Goal: Task Accomplishment & Management: Use online tool/utility

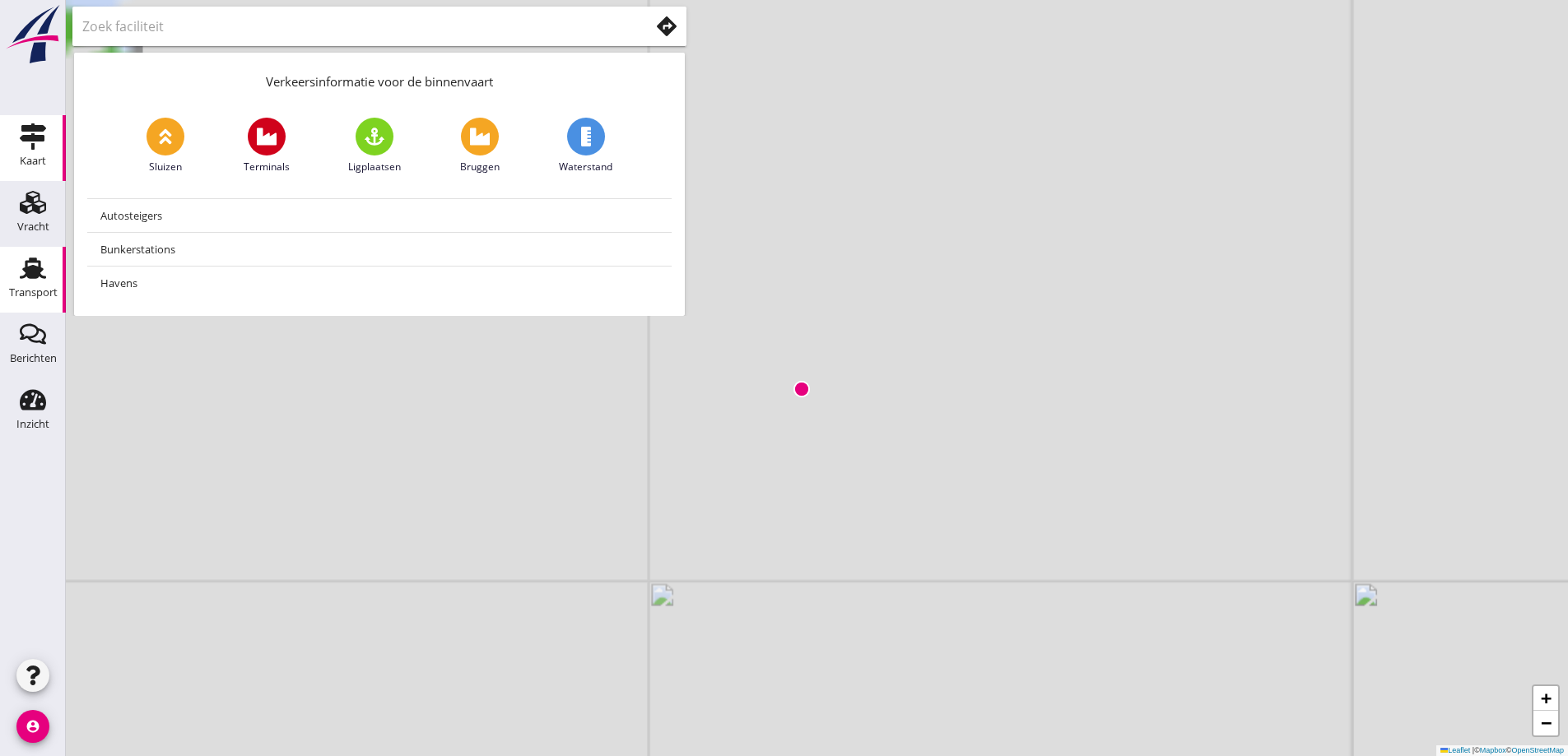
click at [47, 257] on div "Transport" at bounding box center [32, 268] width 39 height 26
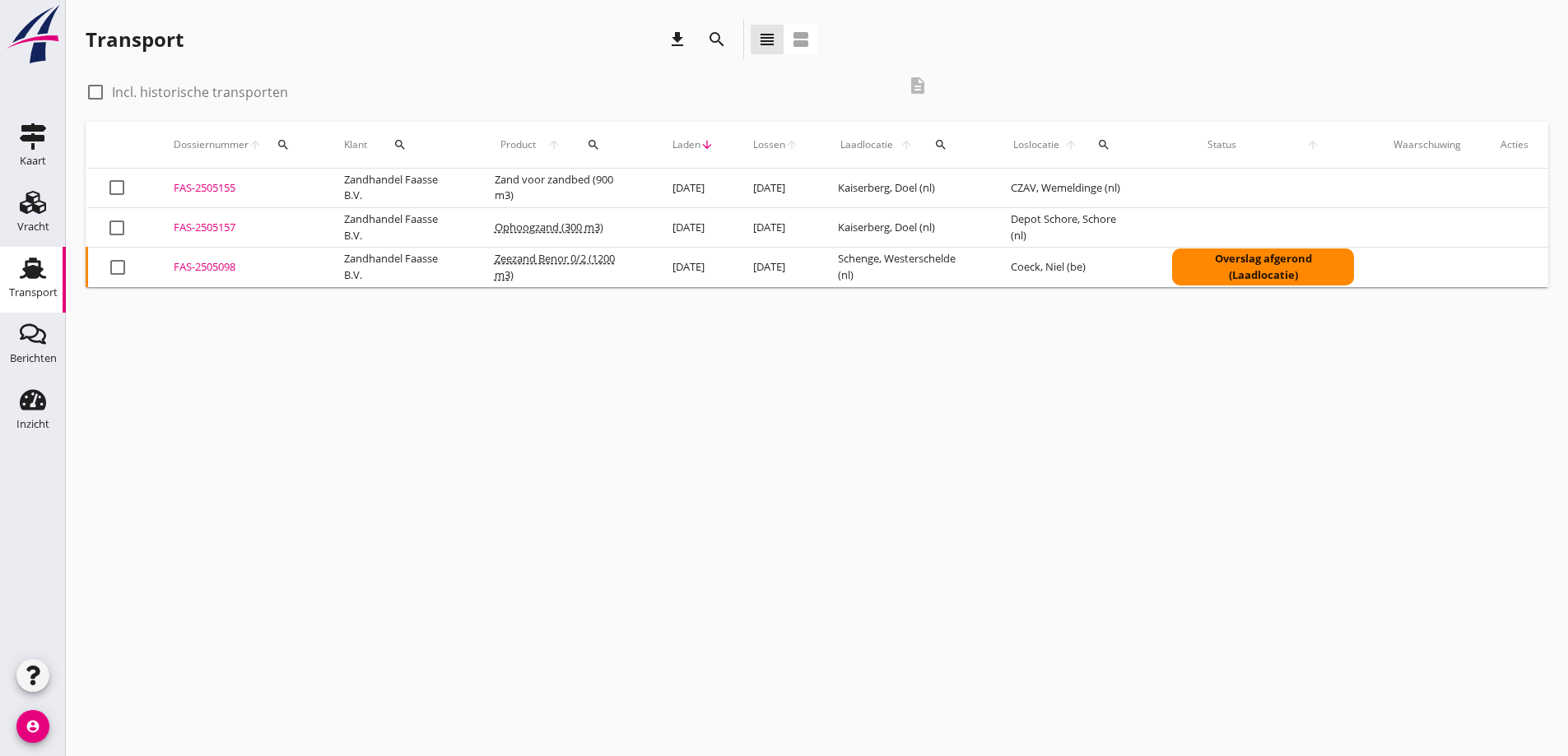
click at [218, 266] on div "FAS-2505098" at bounding box center [238, 267] width 131 height 17
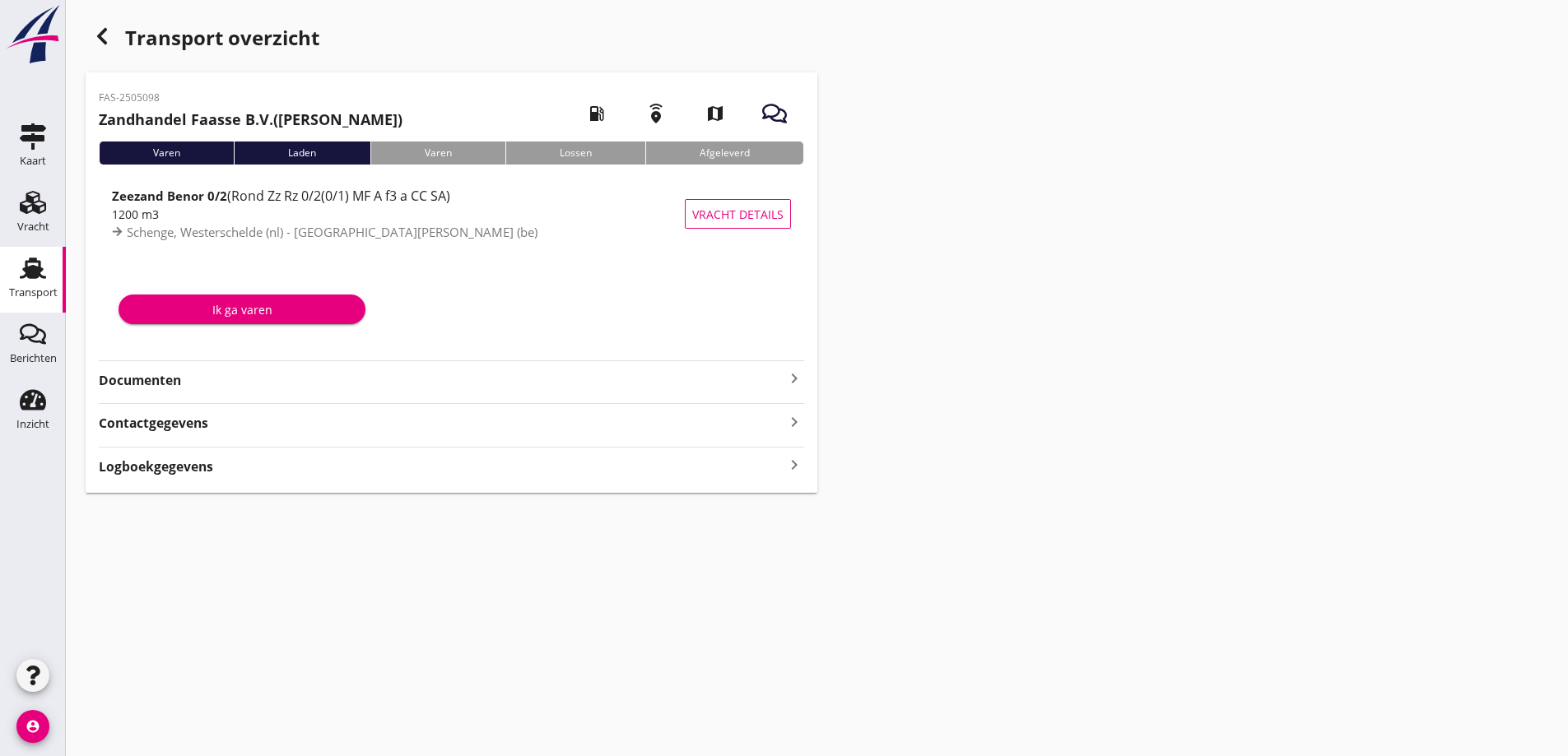
click at [140, 383] on strong "Documenten" at bounding box center [441, 381] width 686 height 19
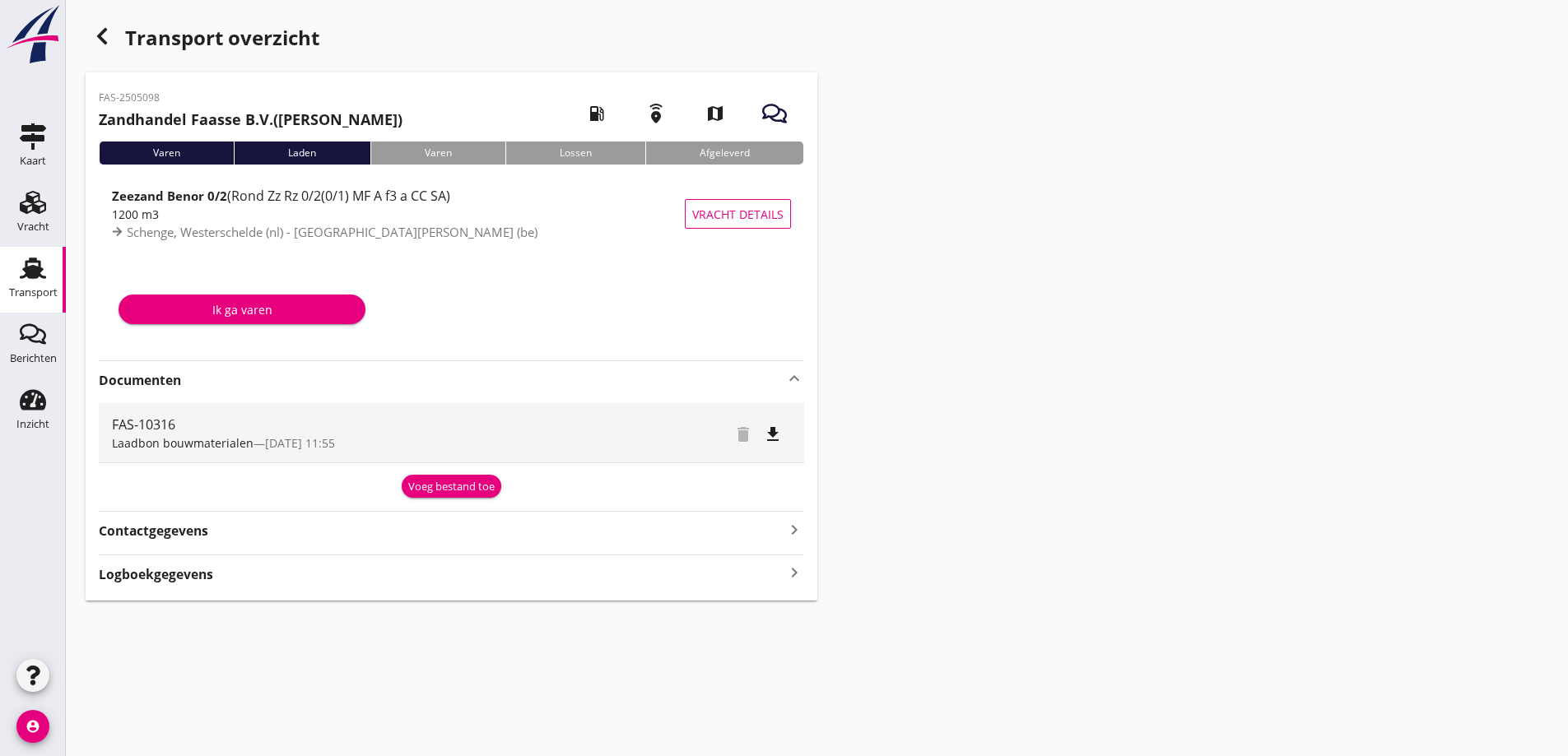
click at [452, 486] on div "Voeg bestand toe" at bounding box center [451, 487] width 87 height 17
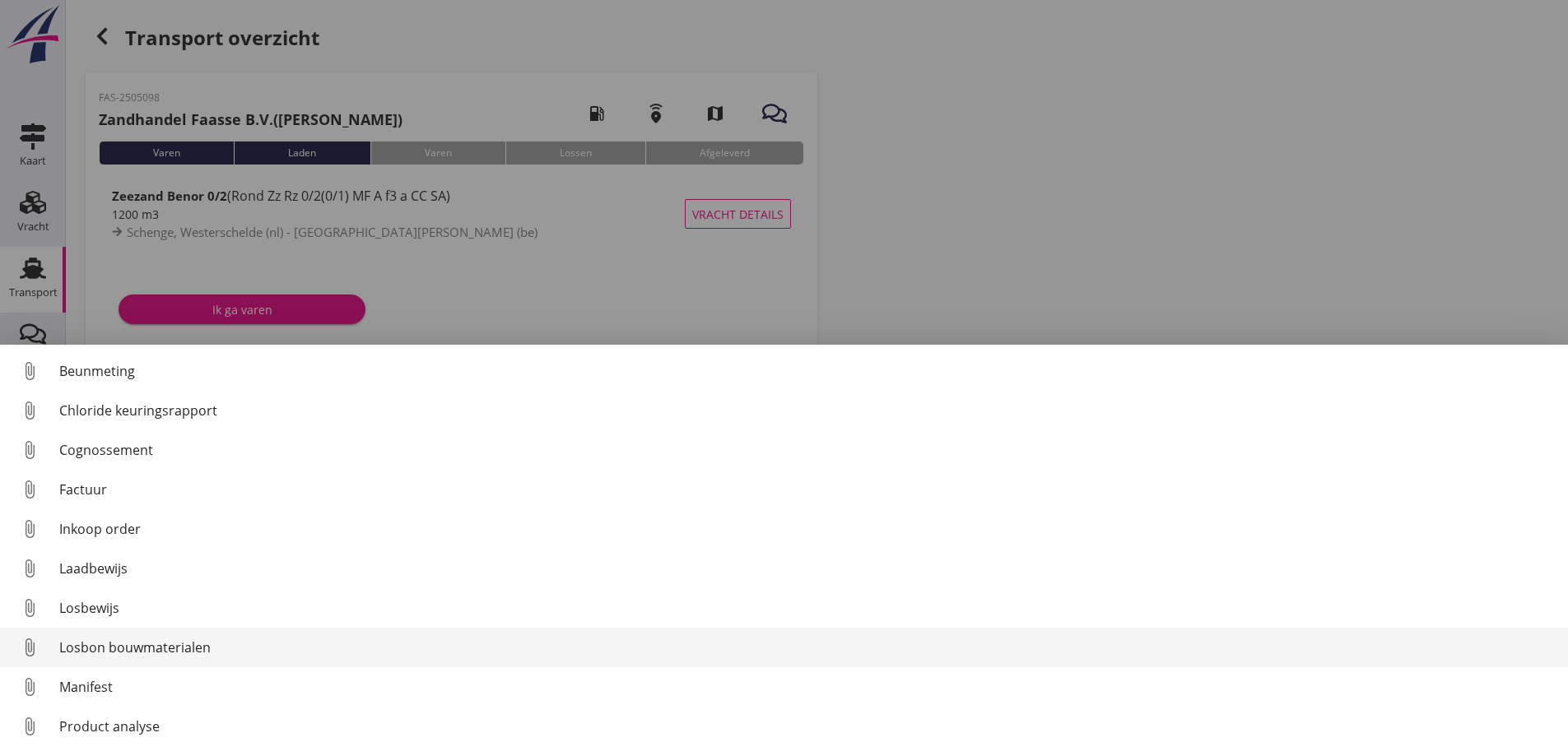
click at [118, 645] on div "Losbon bouwmaterialen" at bounding box center [807, 647] width 1495 height 20
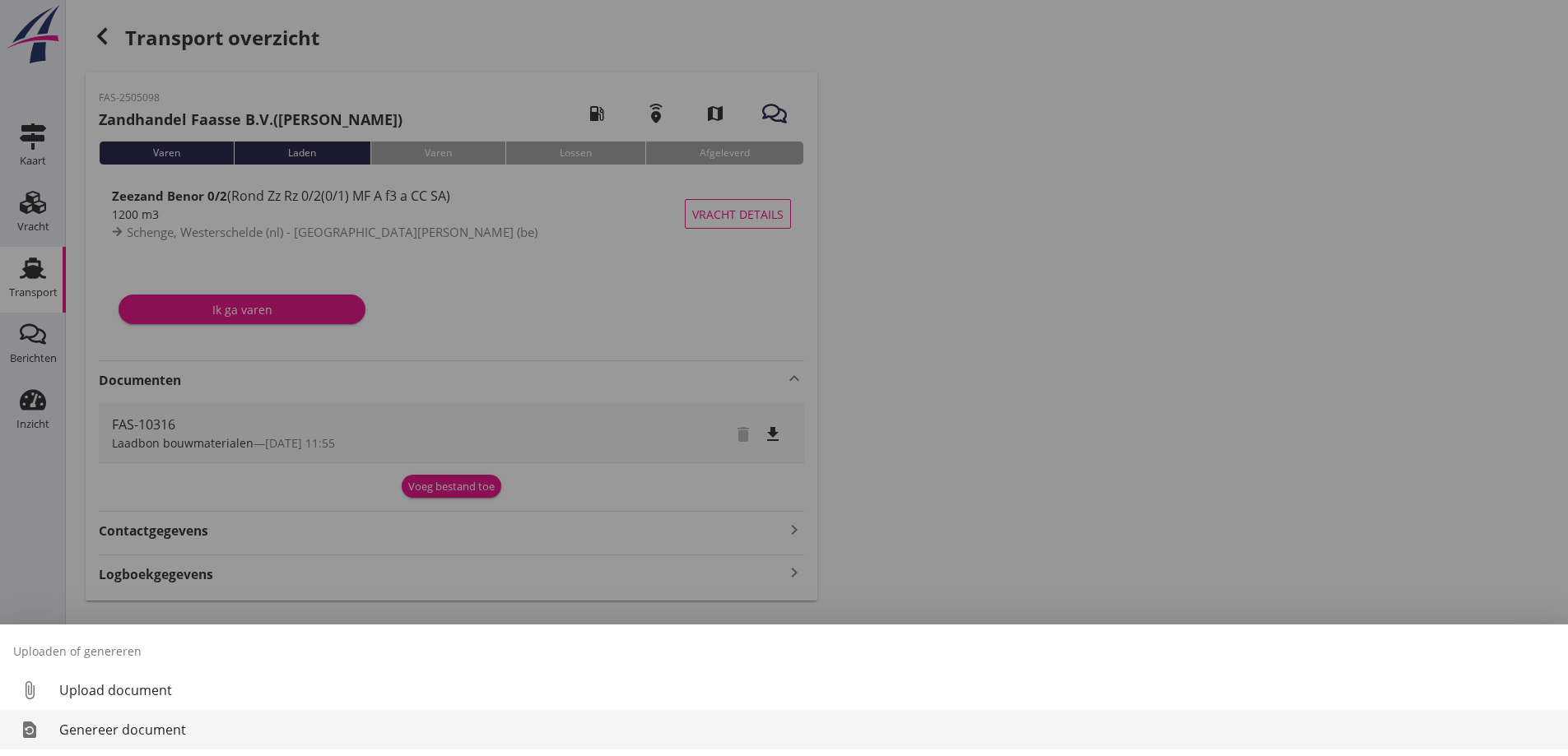
click at [98, 729] on div "Genereer document" at bounding box center [807, 730] width 1495 height 20
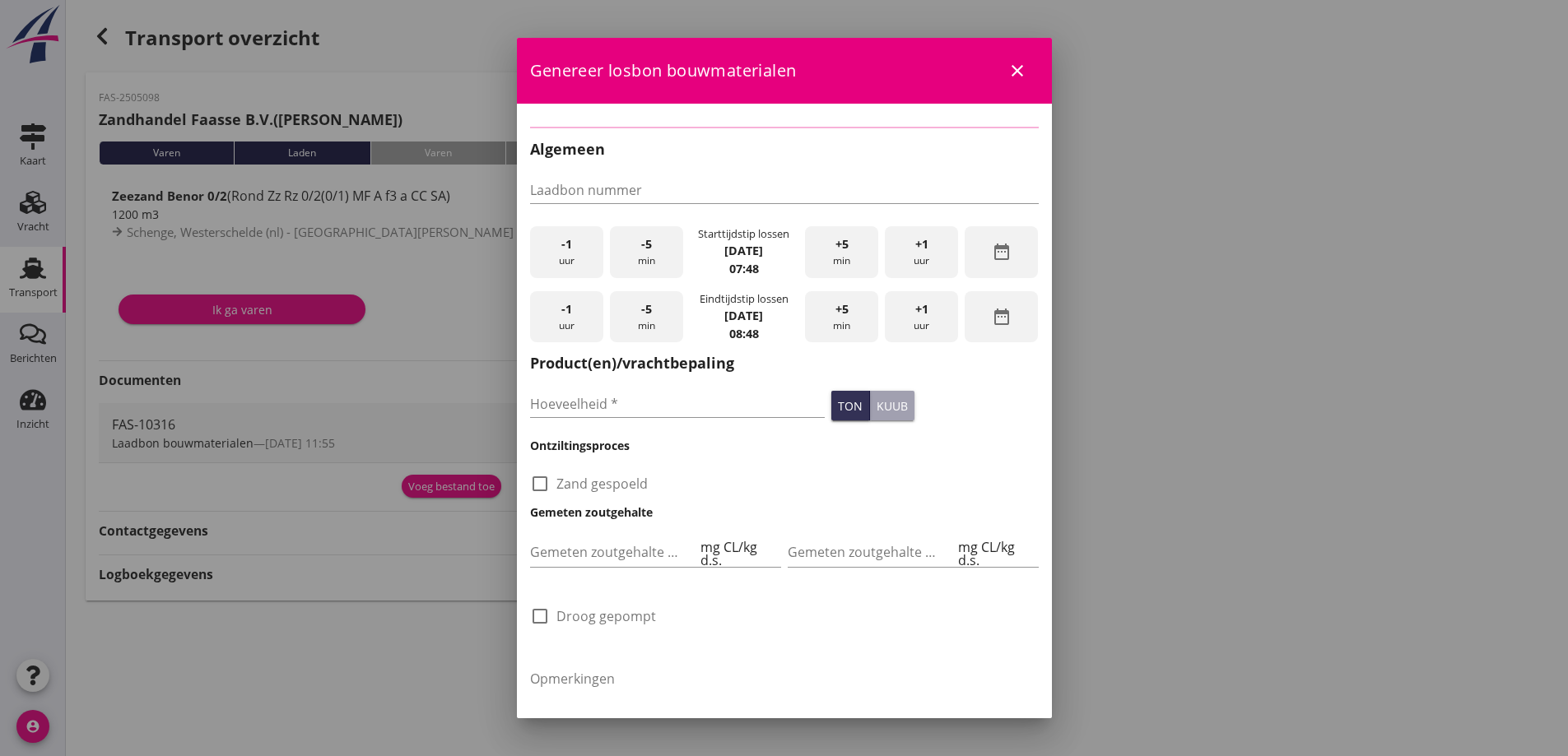
type input "FAS-10316"
type input "1200"
checkbox input "true"
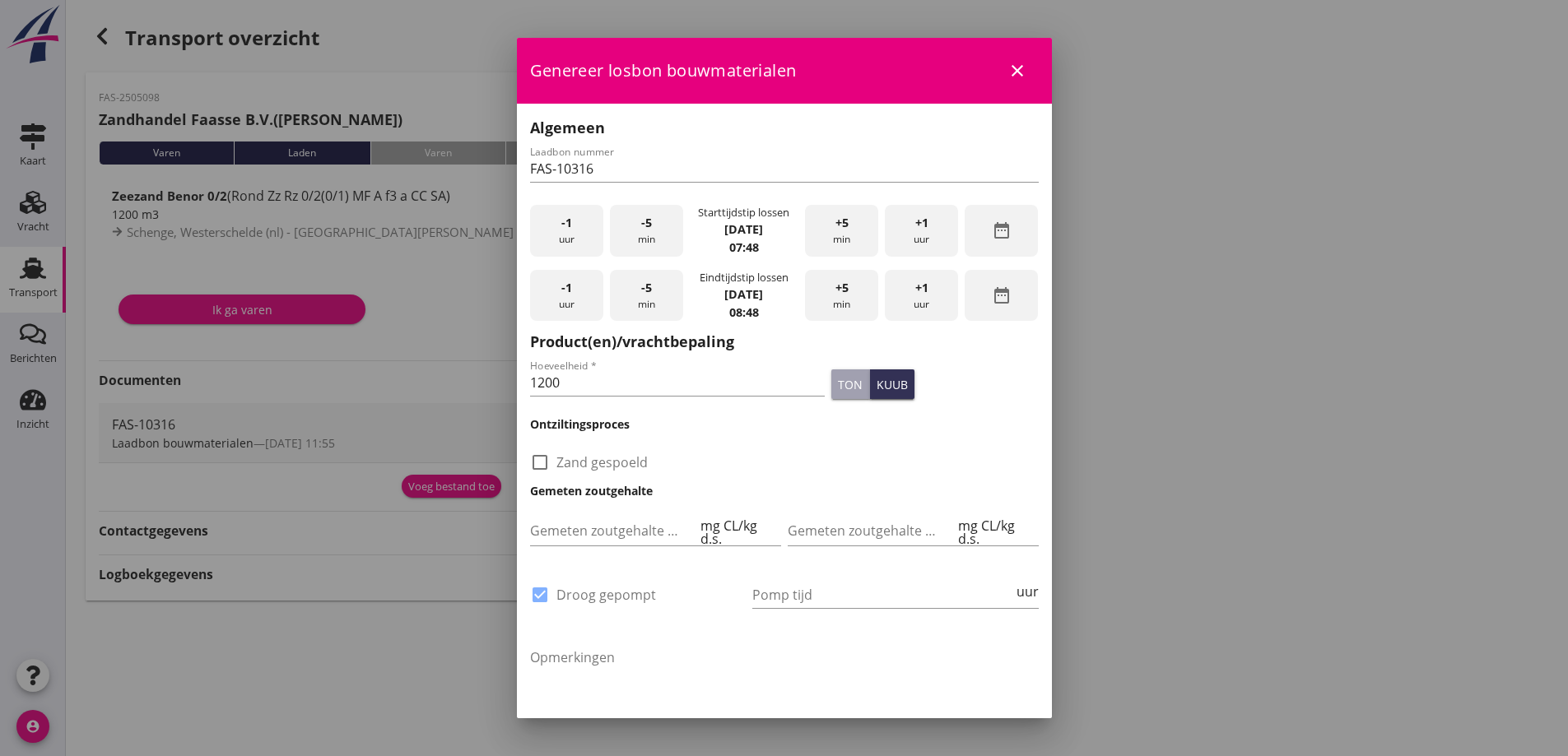
click at [563, 236] on div "-1 uur" at bounding box center [567, 230] width 74 height 52
click at [659, 236] on div "-5 min" at bounding box center [646, 230] width 74 height 52
click at [658, 237] on div "-5 min" at bounding box center [646, 230] width 74 height 52
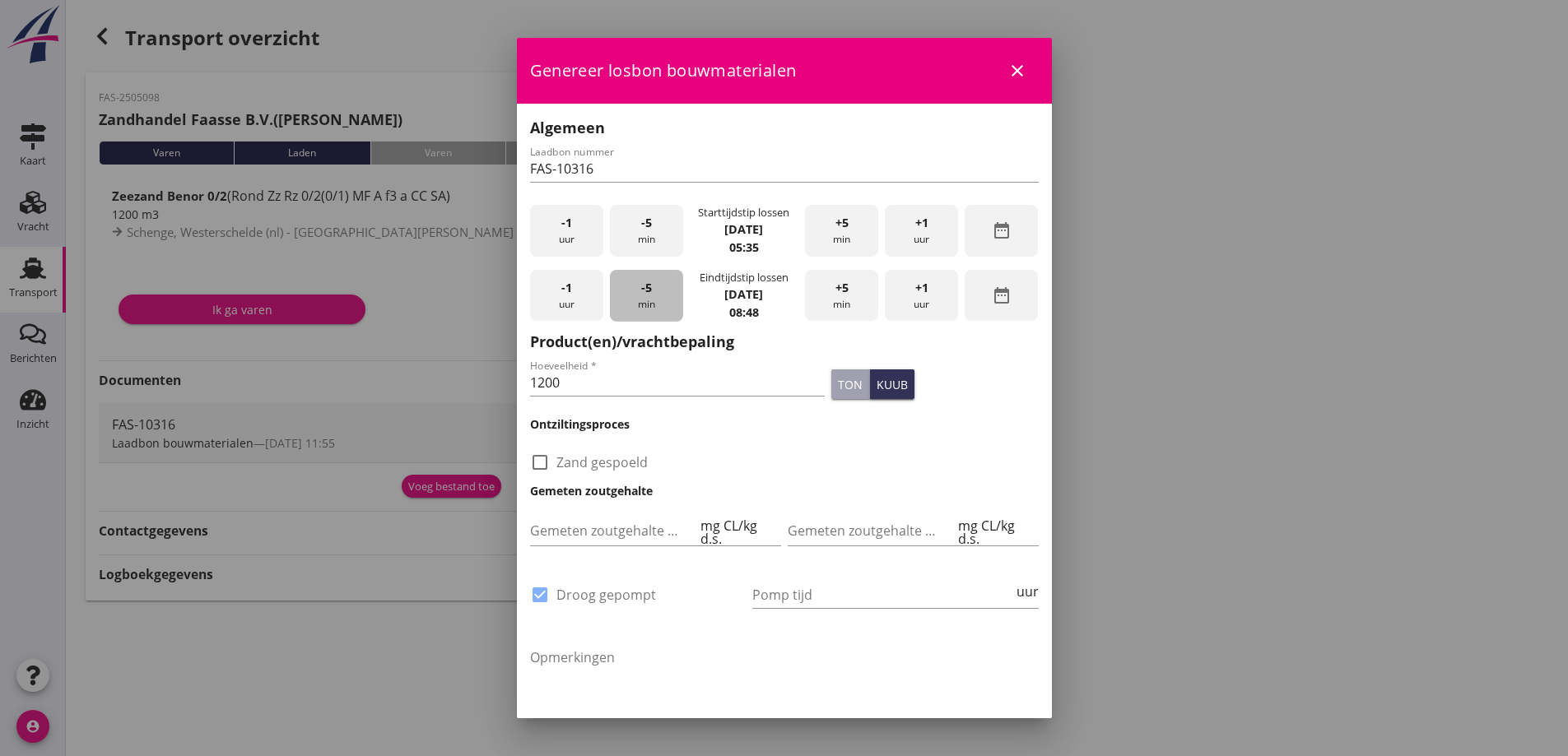
click at [641, 300] on div "-5 min" at bounding box center [646, 295] width 74 height 52
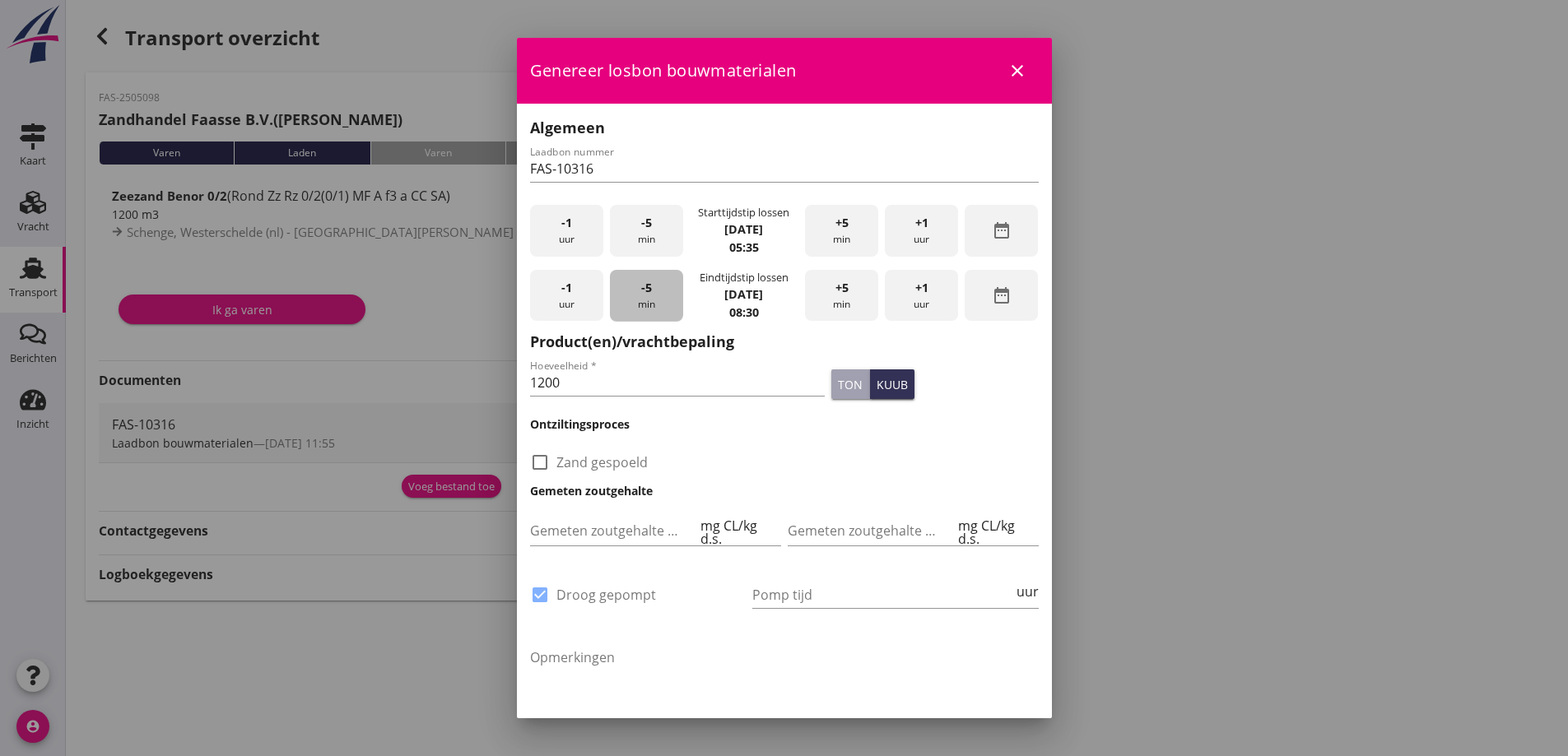
click at [641, 299] on div "-5 min" at bounding box center [646, 295] width 74 height 52
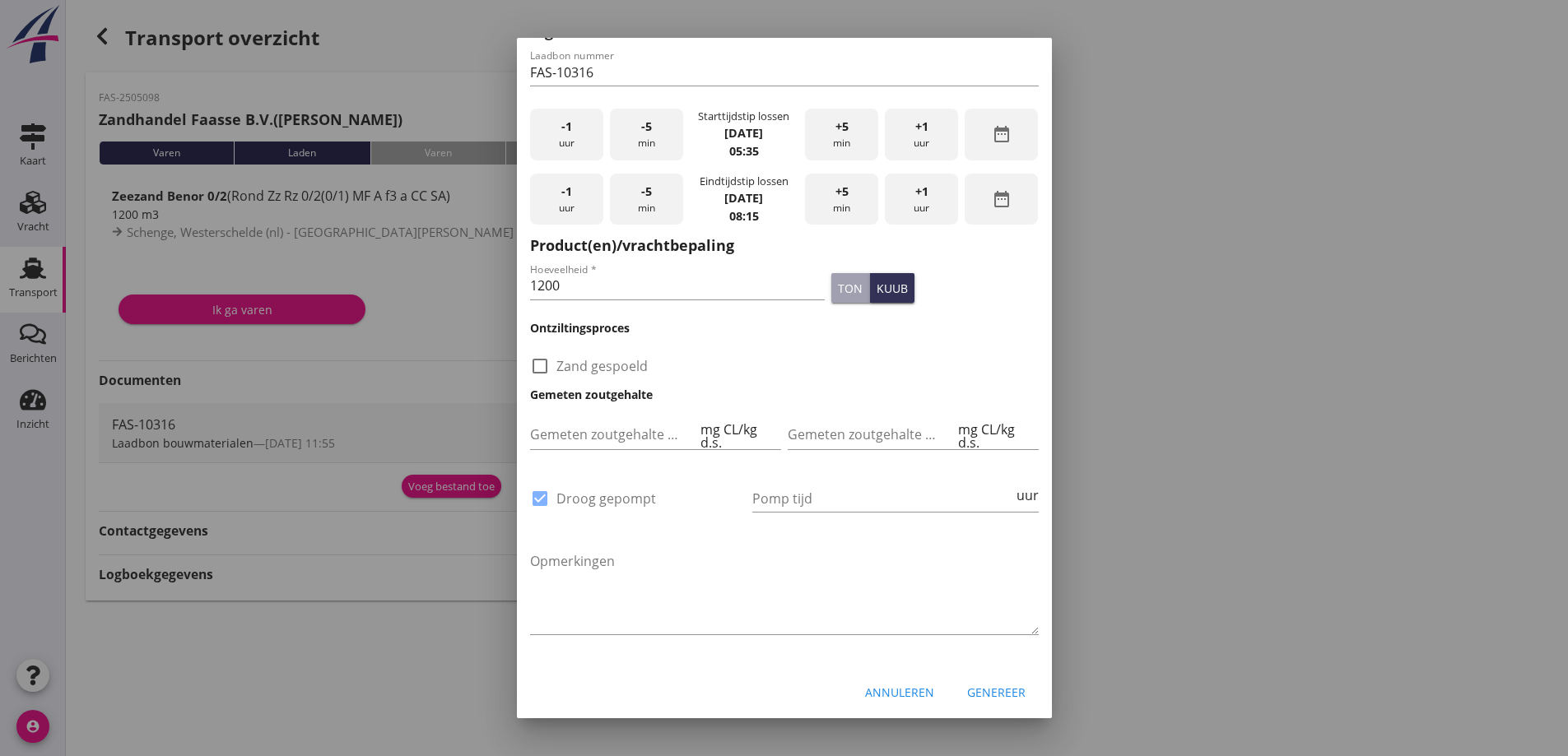
scroll to position [98, 0]
click at [797, 477] on div "Pomp tijd uur" at bounding box center [895, 500] width 286 height 53
click at [807, 496] on input "Pomp tijd" at bounding box center [883, 497] width 261 height 26
type input "20"
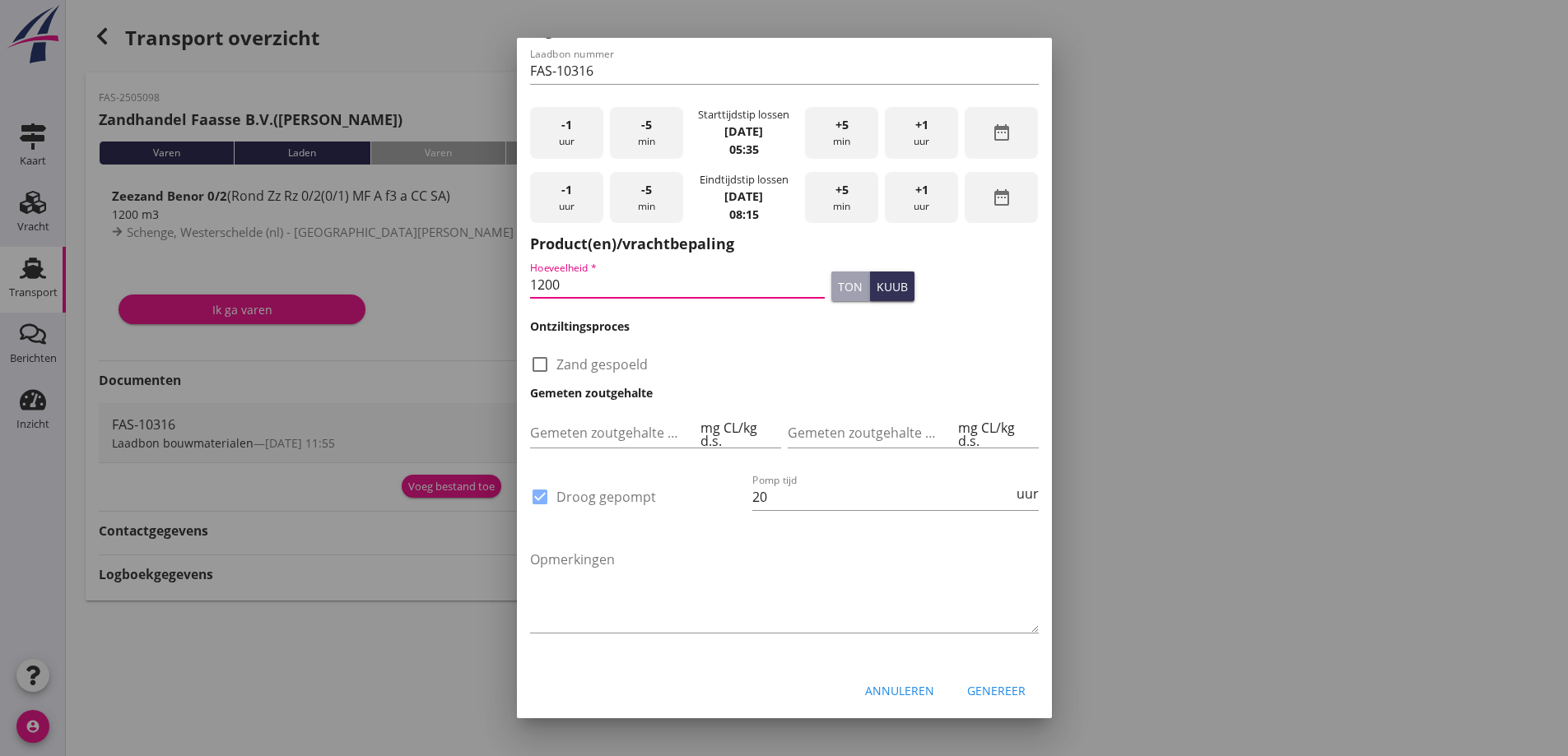
drag, startPoint x: 563, startPoint y: 287, endPoint x: 462, endPoint y: 292, distance: 101.1
click at [462, 292] on div "2025 [DATE] chevron_left [DATE] chevron_right M D W D V Z Z 1 2 3 4 5 6 7 8 9 1…" at bounding box center [784, 378] width 1568 height 756
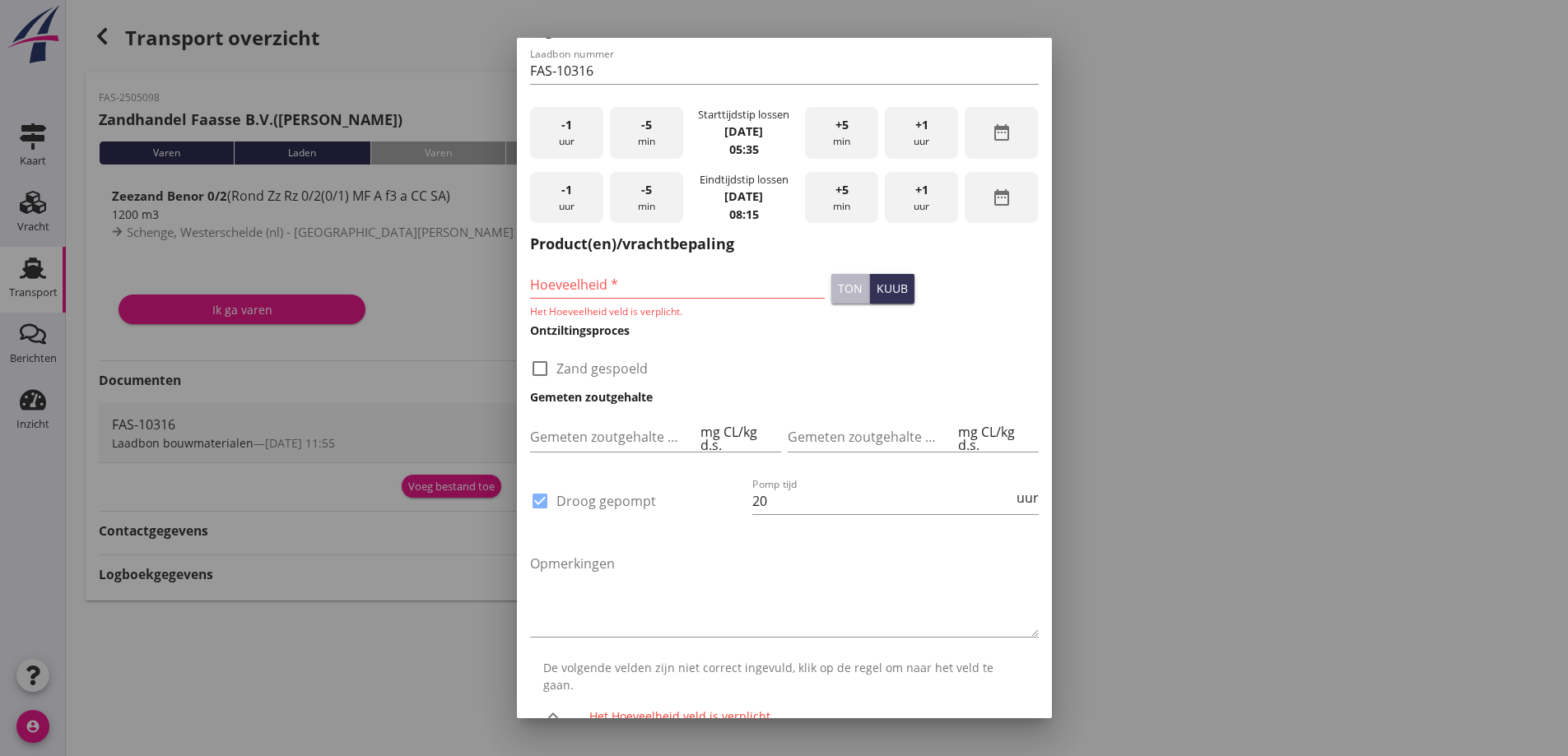
click at [839, 287] on div "ton" at bounding box center [850, 288] width 25 height 18
click at [605, 283] on input "Hoeveelheid *" at bounding box center [677, 285] width 295 height 26
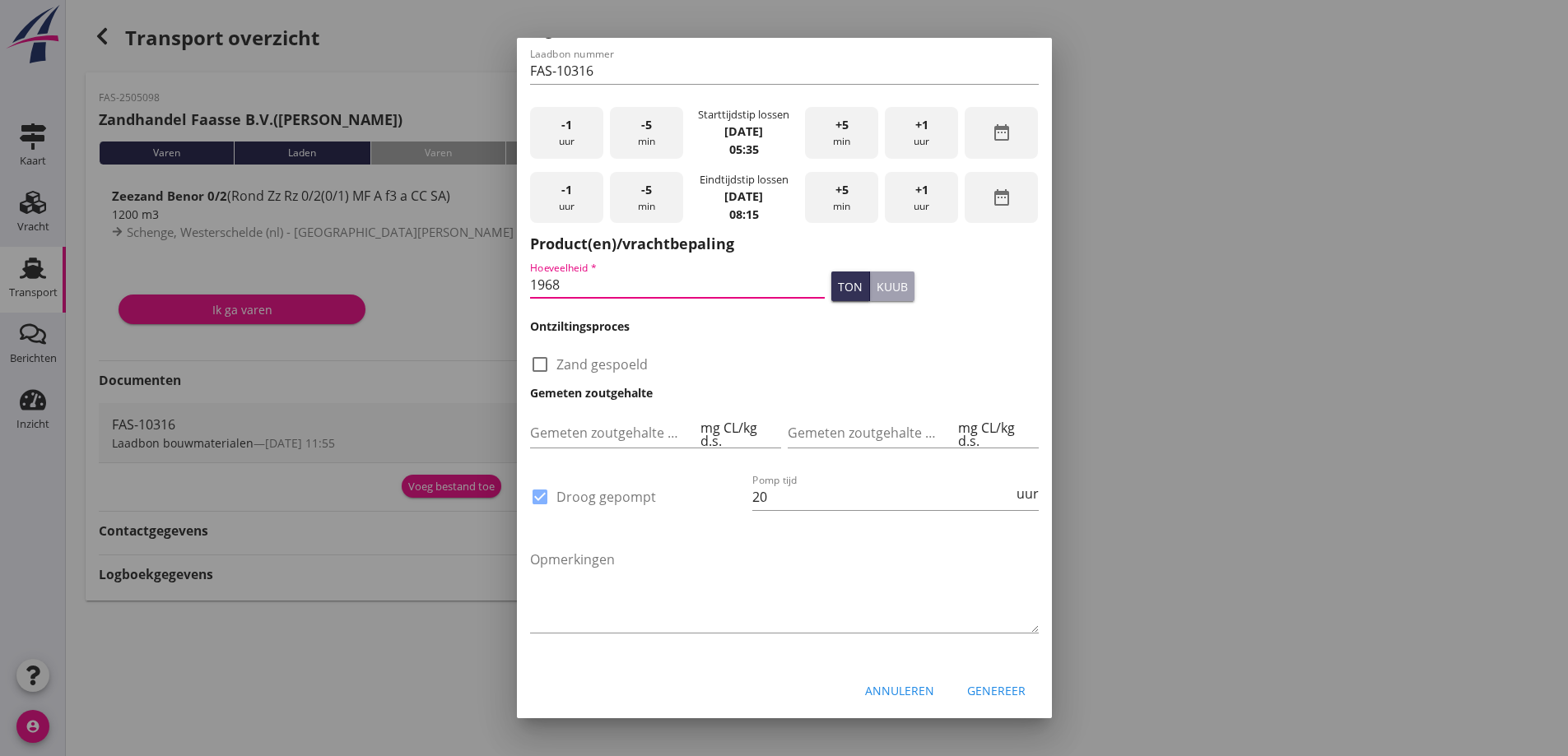
type input "1968"
click at [985, 682] on div "Genereer" at bounding box center [996, 691] width 59 height 18
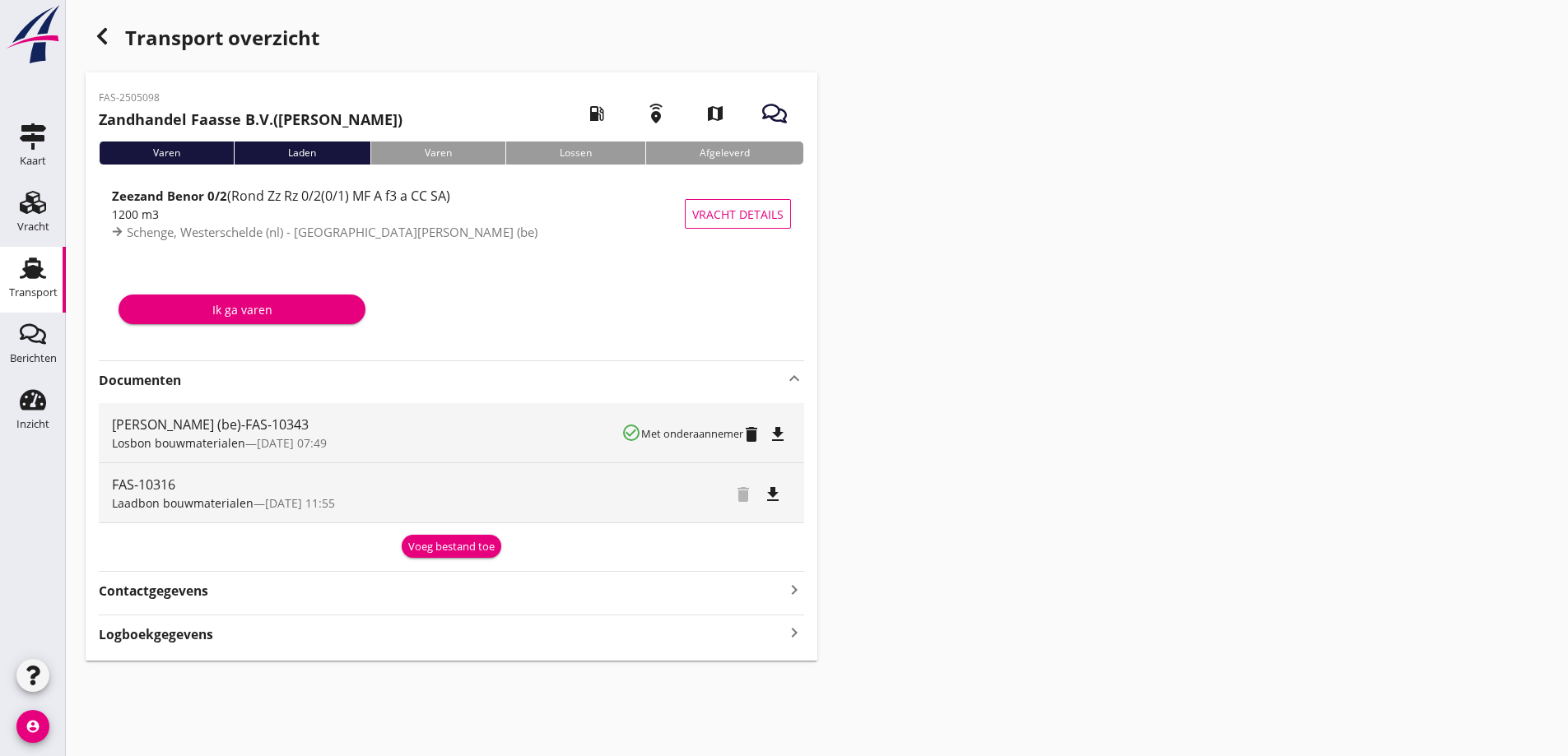
click at [772, 435] on icon "file_download" at bounding box center [777, 435] width 20 height 20
